Goal: Task Accomplishment & Management: Manage account settings

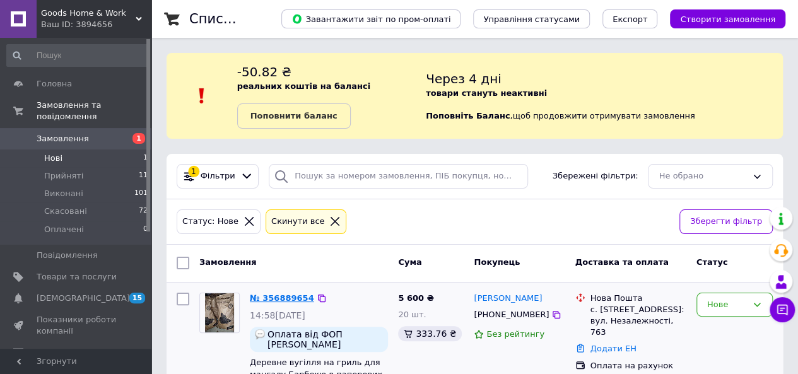
click at [286, 297] on link "№ 356889654" at bounding box center [282, 297] width 64 height 9
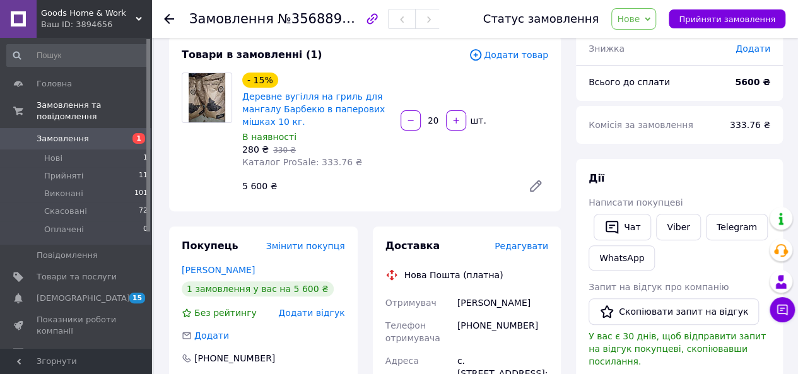
scroll to position [91, 0]
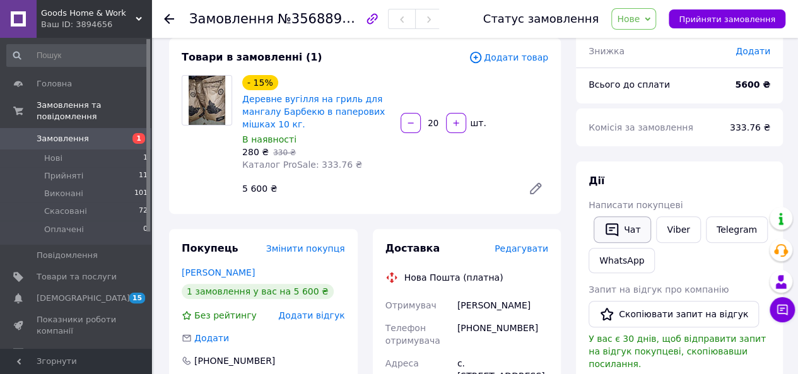
click at [626, 230] on button "Чат" at bounding box center [622, 229] width 57 height 27
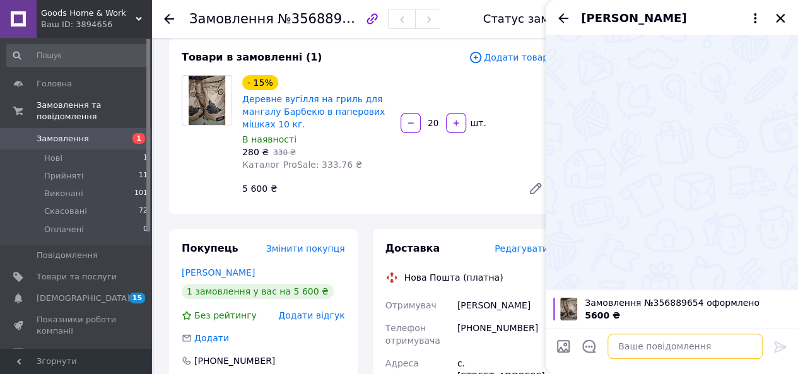
click at [639, 348] on textarea at bounding box center [685, 346] width 155 height 25
click at [644, 349] on textarea "скасуйте" at bounding box center [672, 346] width 180 height 25
type textarea "с"
click at [367, 21] on icon "button" at bounding box center [372, 18] width 11 height 11
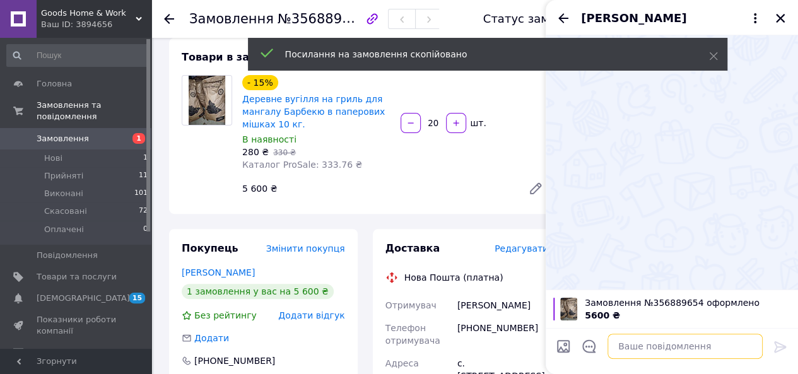
click at [642, 344] on textarea at bounding box center [685, 346] width 155 height 25
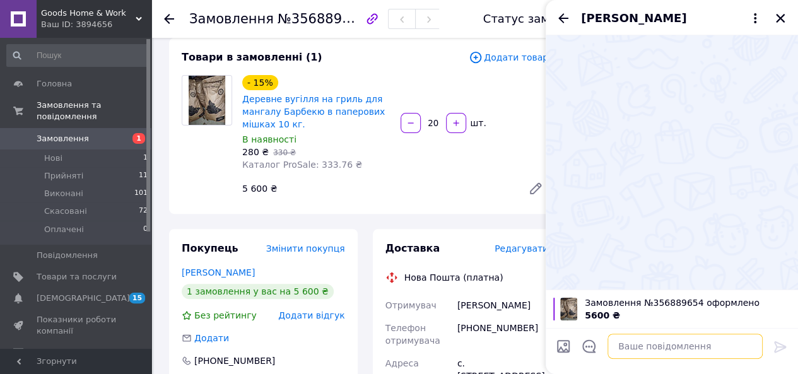
paste textarea "https://my.prom.ua/ua/cabinet/user/orders/356889654"
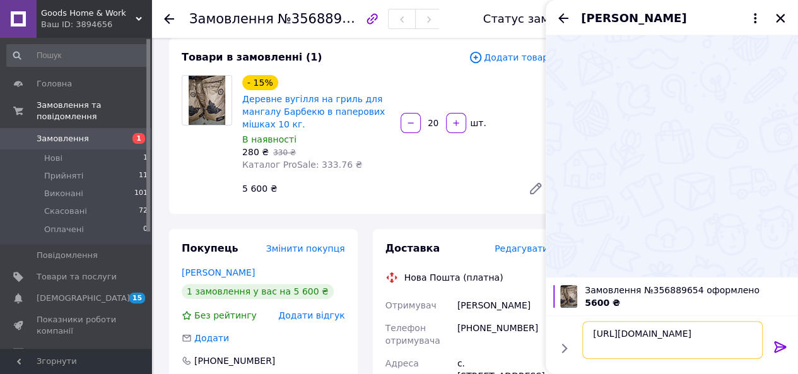
click at [686, 351] on textarea "https://my.prom.ua/ua/cabinet/user/orders/356889654" at bounding box center [672, 340] width 180 height 38
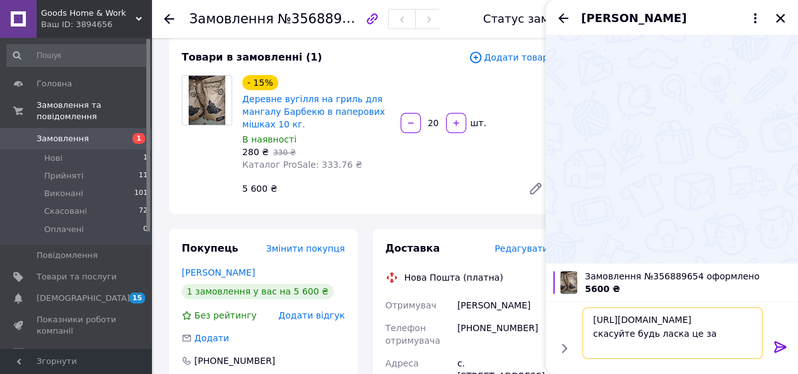
scroll to position [1, 0]
type textarea "https://my.prom.ua/ua/cabinet/user/orders/356889654 скасуйте будь ласка це замо…"
click at [775, 346] on icon at bounding box center [780, 346] width 15 height 15
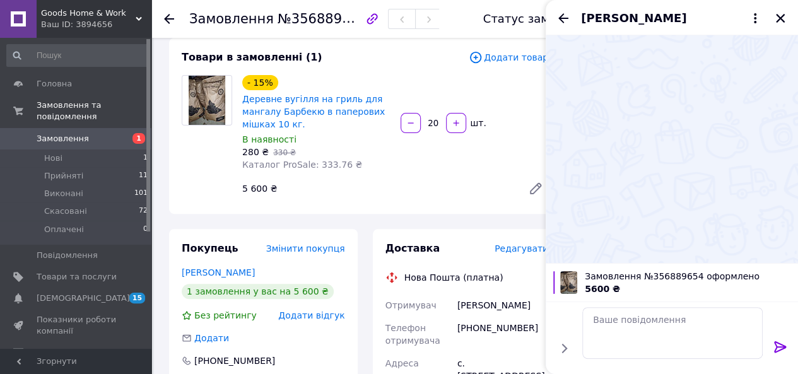
scroll to position [0, 0]
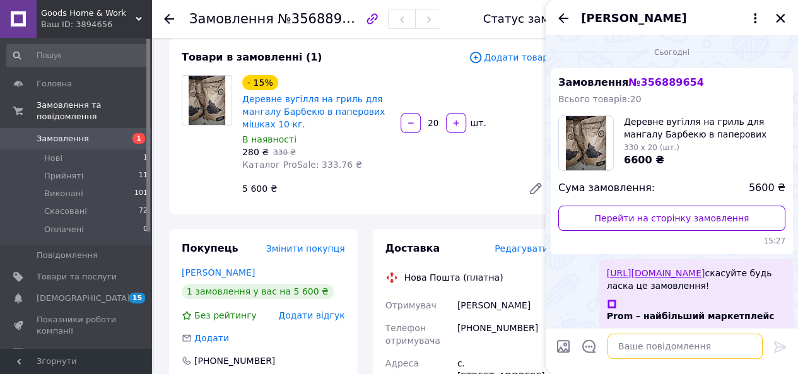
click at [670, 345] on textarea at bounding box center [685, 346] width 155 height 25
paste textarea "Щоб скасувати замовлення потрібно: *Зайти в кабінет покупця *Відкрити розділ За…"
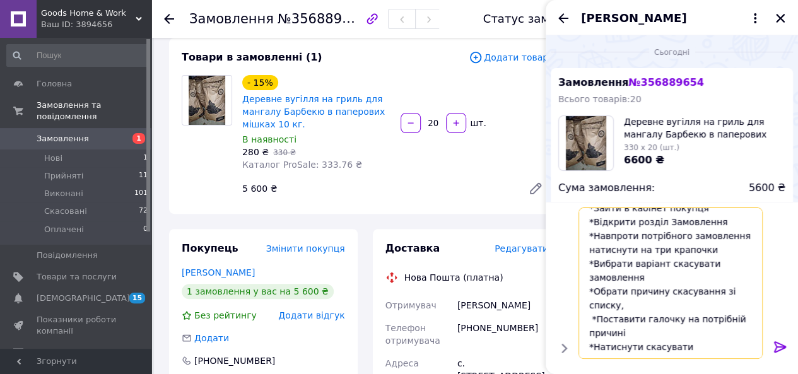
scroll to position [40, 0]
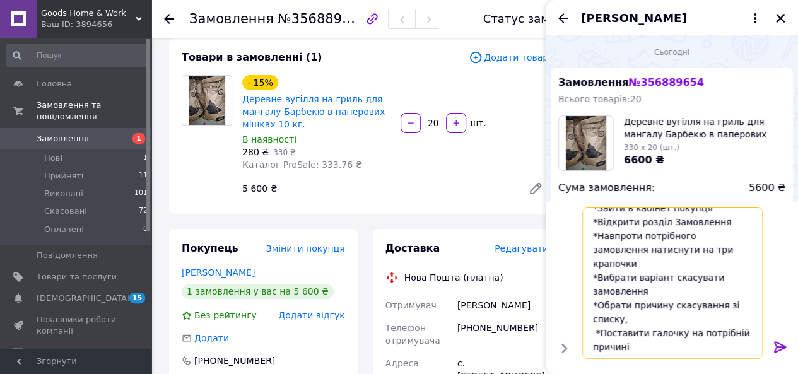
type textarea "Щоб скасувати замовлення потрібно: *Зайти в кабінет покупця *Відкрити розділ За…"
click at [780, 348] on icon at bounding box center [780, 346] width 15 height 15
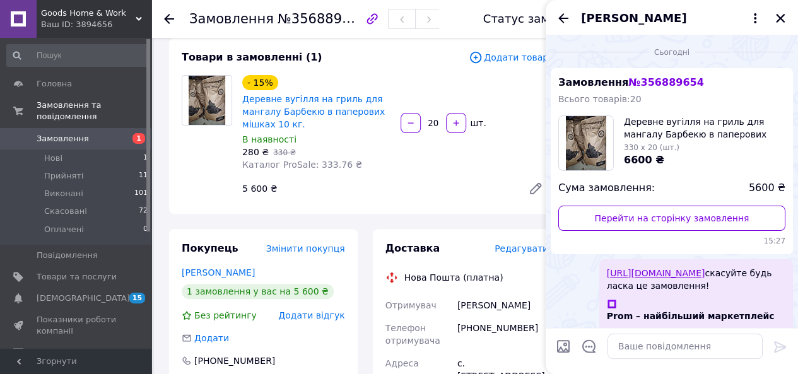
scroll to position [243, 0]
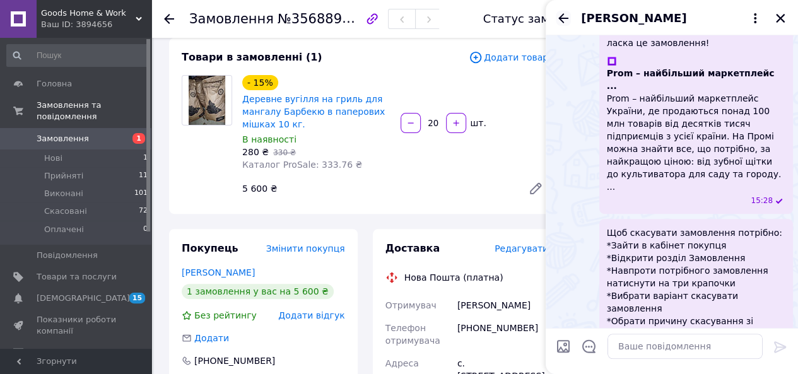
click at [562, 18] on icon "Назад" at bounding box center [563, 17] width 10 height 9
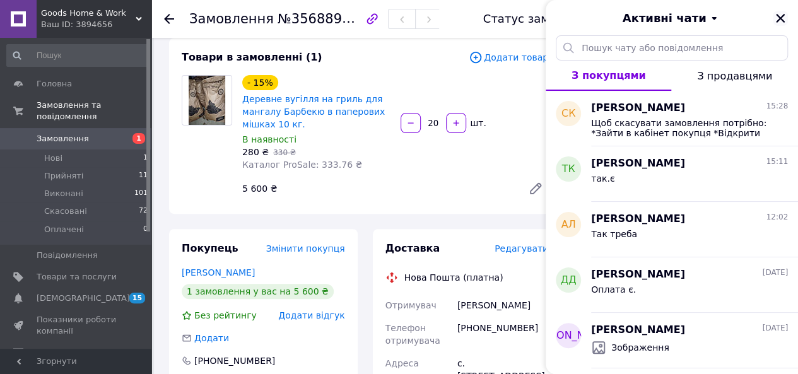
click at [784, 13] on icon "Закрити" at bounding box center [780, 18] width 11 height 11
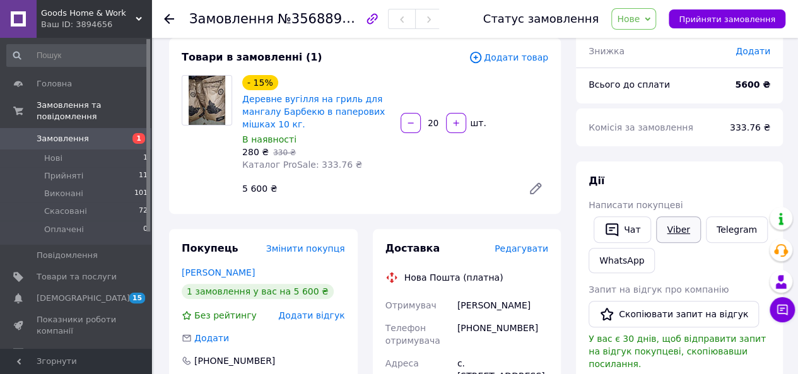
click at [673, 228] on link "Viber" at bounding box center [678, 229] width 44 height 27
click at [629, 235] on button "Чат" at bounding box center [622, 229] width 57 height 27
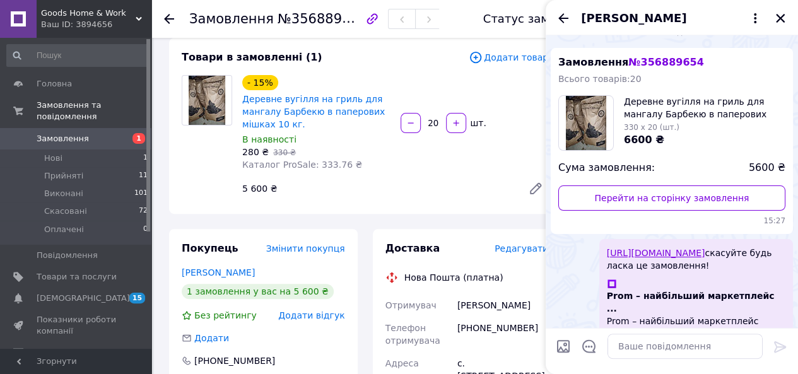
scroll to position [0, 0]
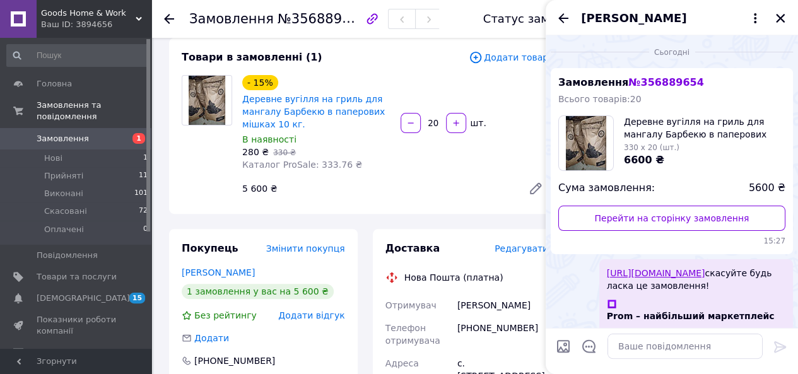
drag, startPoint x: 669, startPoint y: 55, endPoint x: 631, endPoint y: 48, distance: 38.5
click at [631, 48] on div "Сьогодні Замовлення № 356889654 Всього товарів: 20 Деревне вугілля на гриль для…" at bounding box center [672, 340] width 252 height 611
click at [617, 259] on div "https://my.prom.ua/ua/cabinet/user/orders/356889654 скасуйте будь ласка це замо…" at bounding box center [696, 357] width 194 height 197
drag, startPoint x: 665, startPoint y: 295, endPoint x: 606, endPoint y: 275, distance: 62.7
click at [606, 275] on div "https://my.prom.ua/ua/cabinet/user/orders/356889654 скасуйте будь ласка це замо…" at bounding box center [696, 357] width 194 height 197
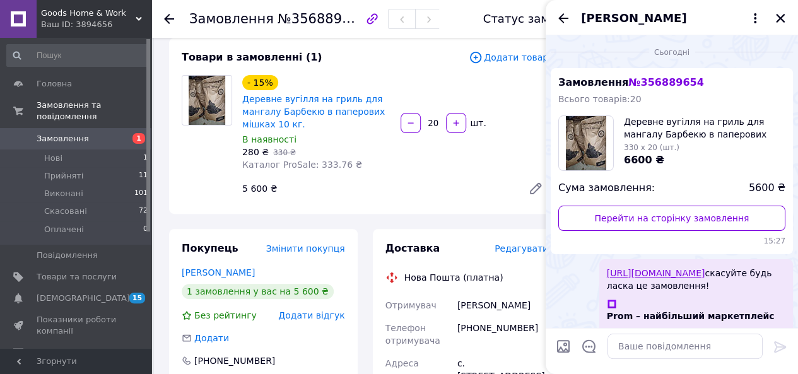
copy span "https://my.prom.ua/ua/cabinet/user/orders/356889654 скасуйте будь ласка це замо…"
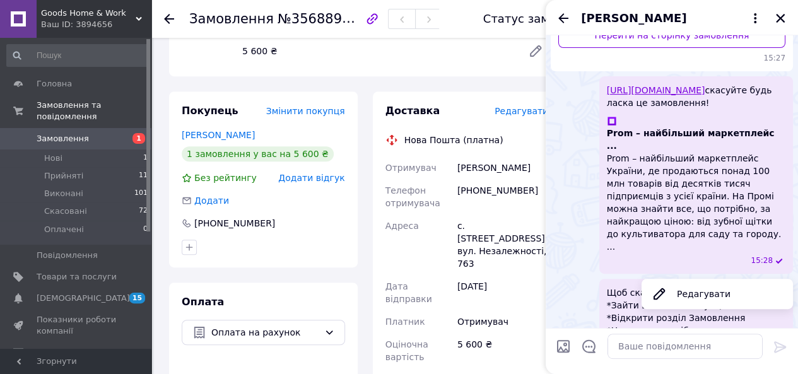
scroll to position [243, 0]
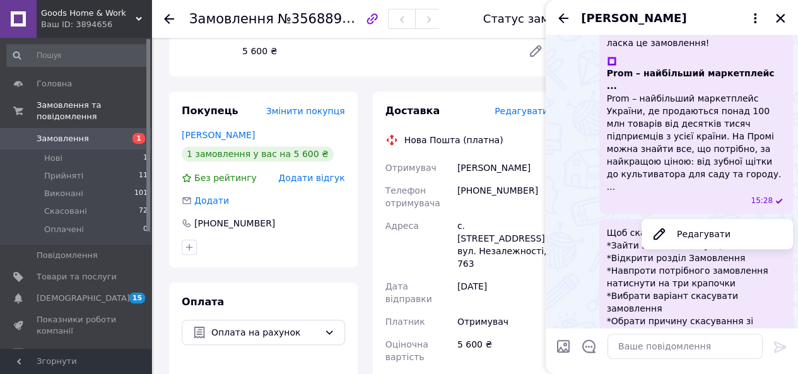
click at [607, 227] on span "Щоб скасувати замовлення потрібно: *Зайти в кабінет покупця *Відкрити розділ За…" at bounding box center [696, 302] width 179 height 151
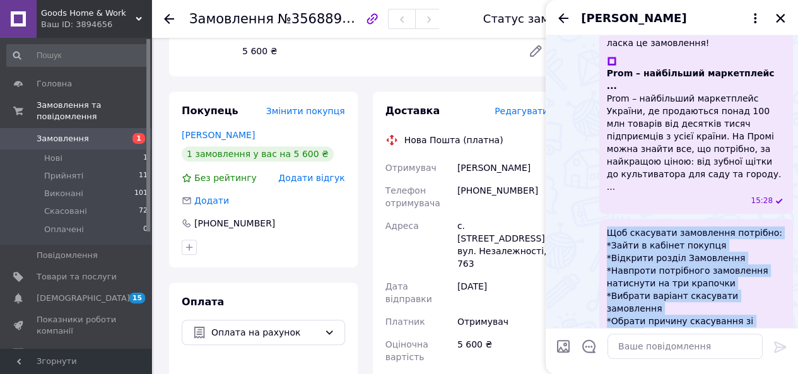
drag, startPoint x: 607, startPoint y: 197, endPoint x: 758, endPoint y: 293, distance: 179.6
click at [758, 293] on span "Щоб скасувати замовлення потрібно: *Зайти в кабінет покупця *Відкрити розділ За…" at bounding box center [696, 302] width 179 height 151
copy span "Щоб скасувати замовлення потрібно: *Зайти в кабінет покупця *Відкрити розділ За…"
click at [782, 16] on icon "Закрити" at bounding box center [780, 18] width 9 height 9
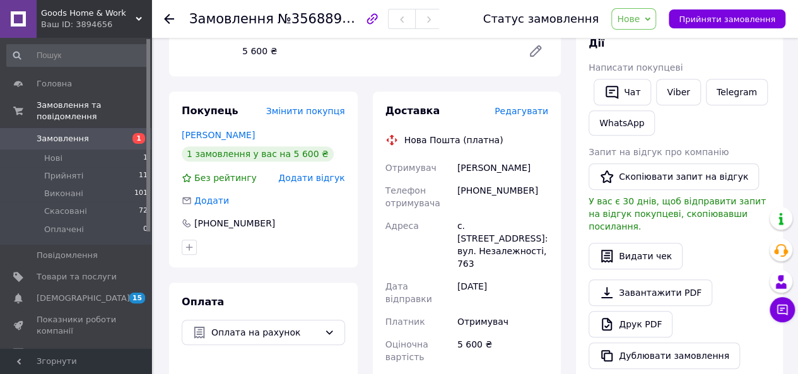
click at [165, 20] on icon at bounding box center [169, 19] width 10 height 10
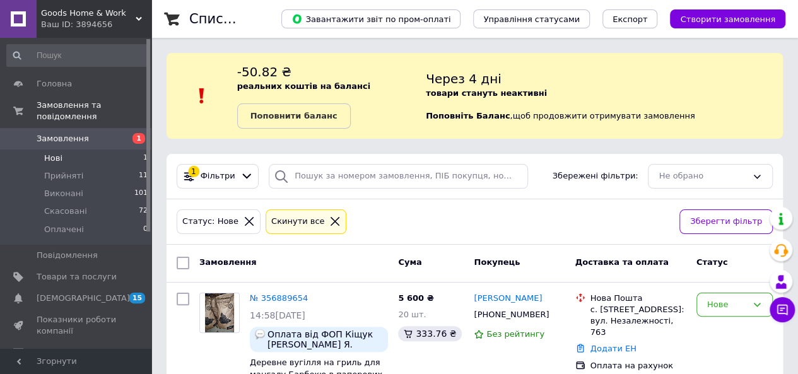
scroll to position [40, 0]
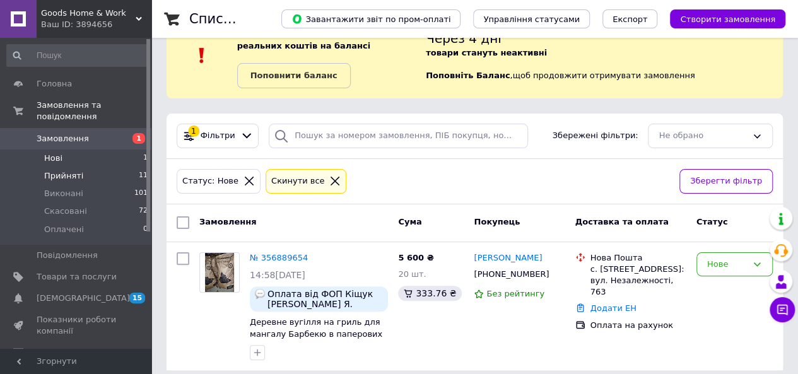
click at [78, 167] on li "Прийняті 11" at bounding box center [77, 176] width 155 height 18
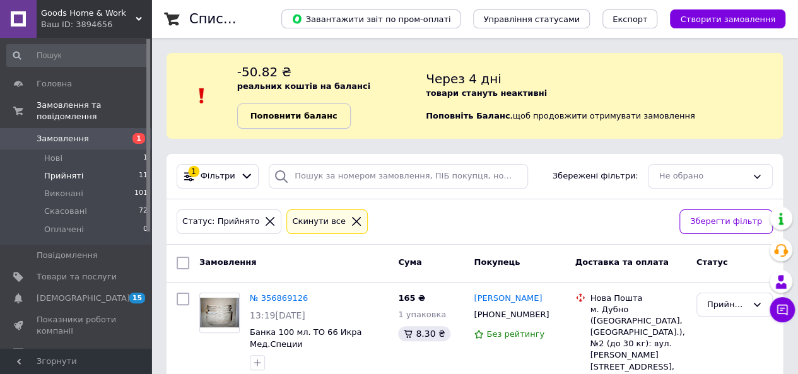
click at [330, 114] on b "Поповнити баланс" at bounding box center [293, 115] width 87 height 9
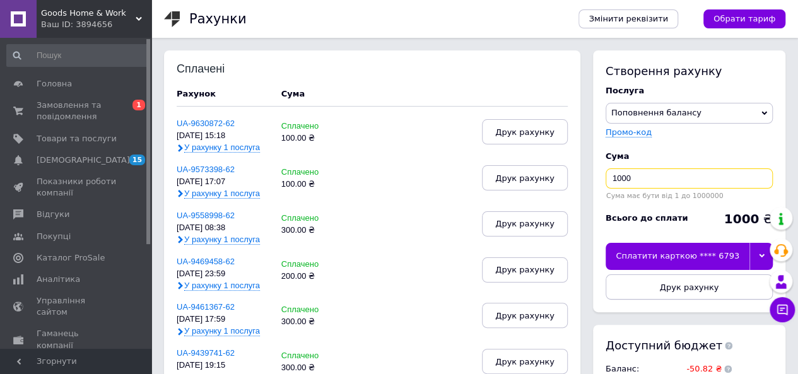
click at [640, 183] on input "1000" at bounding box center [689, 178] width 167 height 20
type input "100"
click at [678, 255] on div "Сплатити карткою **** 6793" at bounding box center [678, 256] width 144 height 27
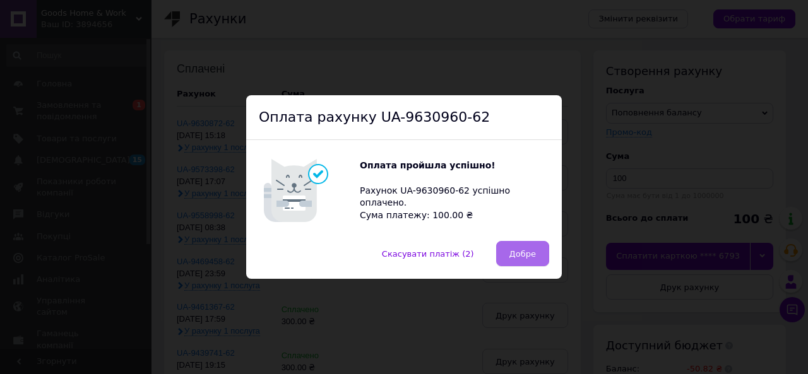
click at [522, 251] on span "Добре" at bounding box center [522, 253] width 27 height 9
